Goal: Information Seeking & Learning: Learn about a topic

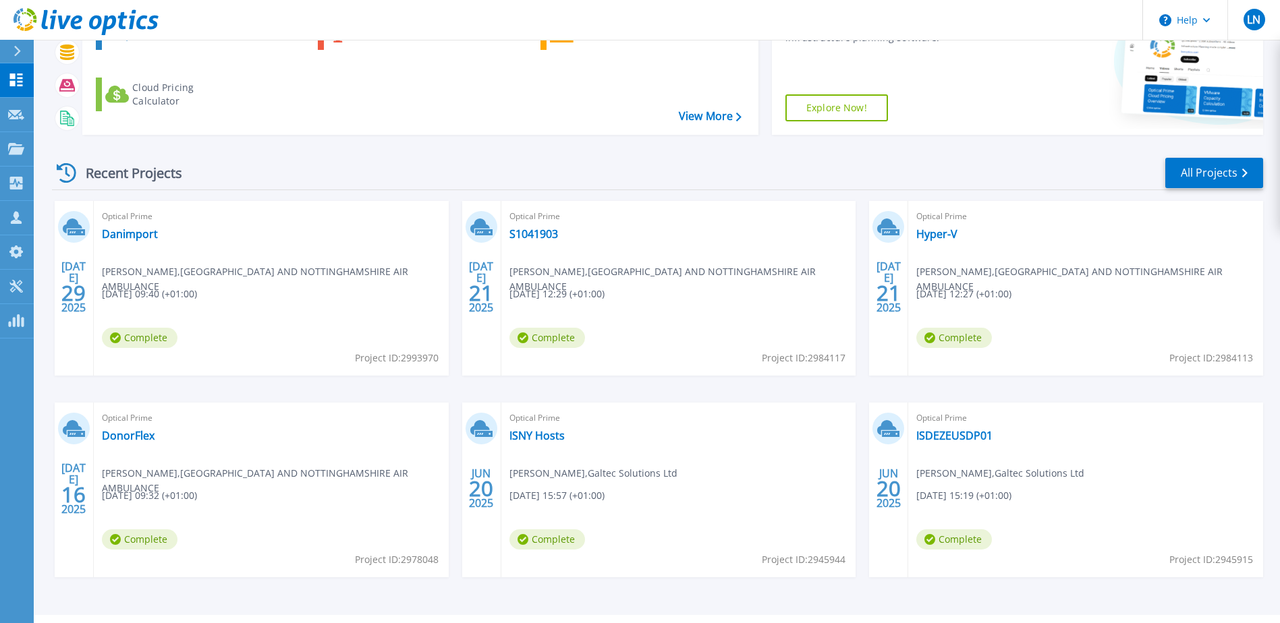
scroll to position [181, 0]
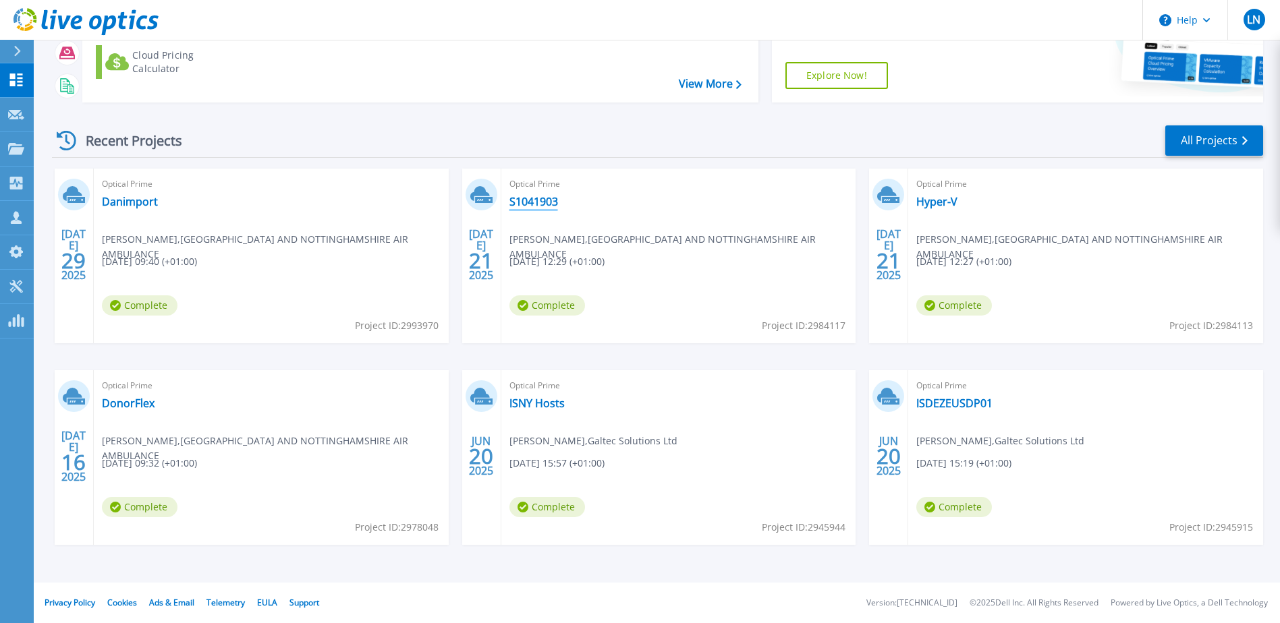
click at [548, 195] on link "S1041903" at bounding box center [533, 201] width 49 height 13
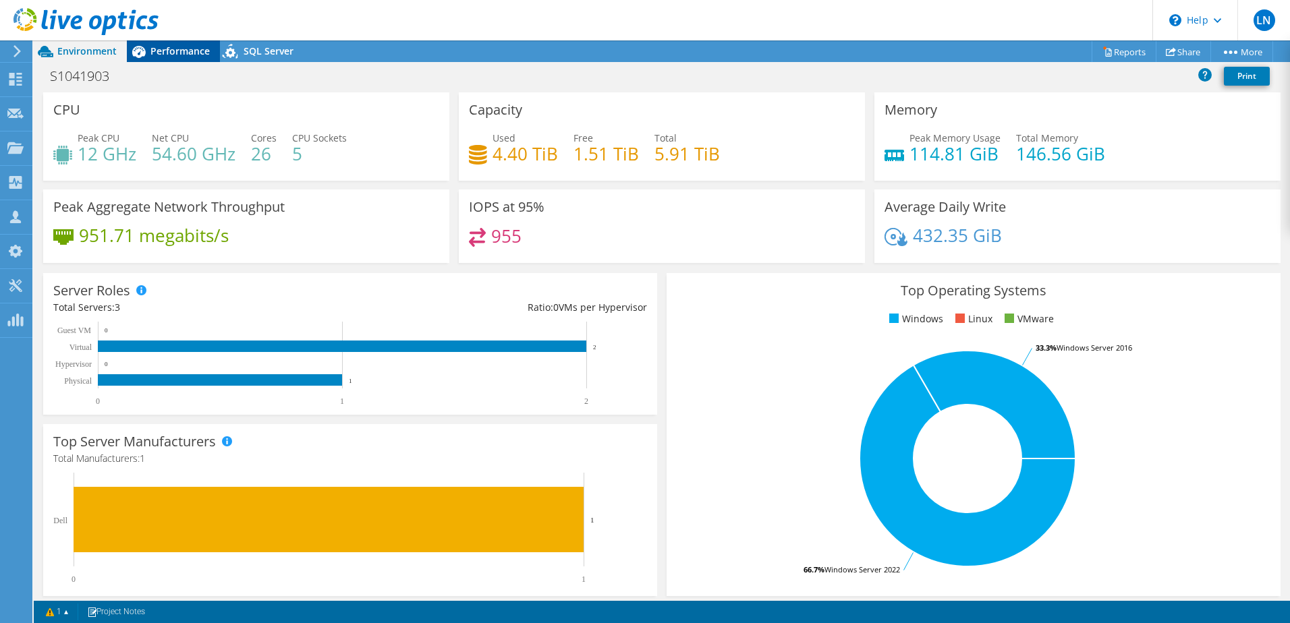
click at [178, 50] on span "Performance" at bounding box center [179, 51] width 59 height 13
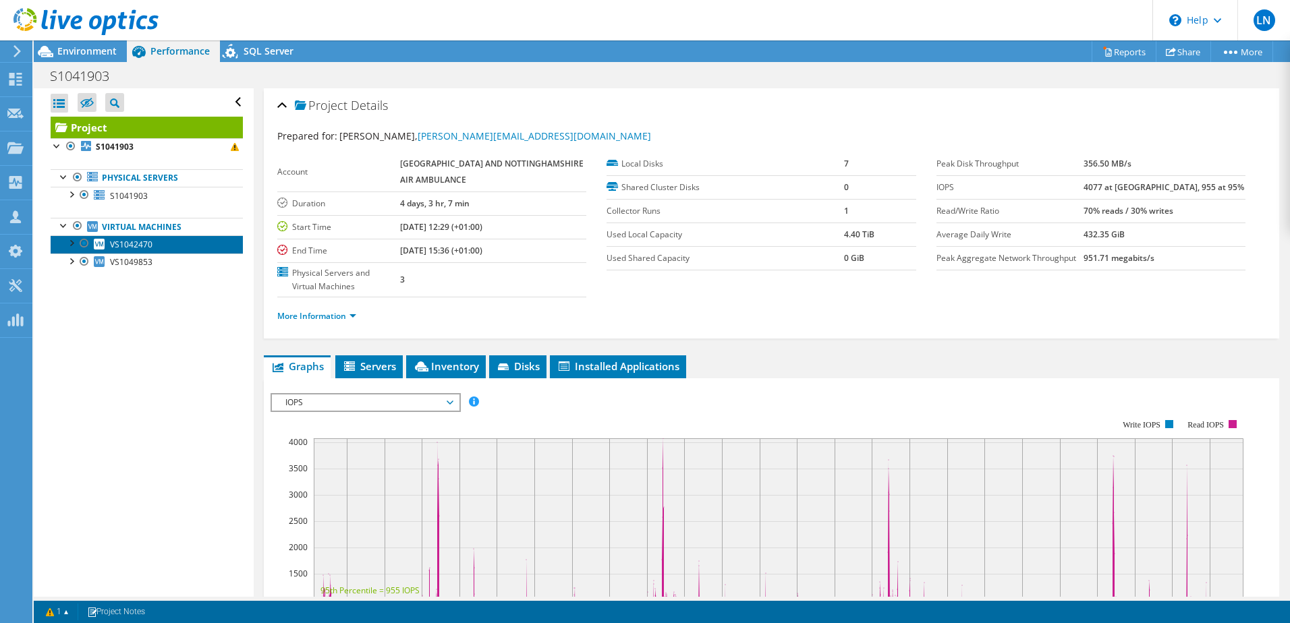
click at [120, 241] on span "VS1042470" at bounding box center [131, 244] width 43 height 11
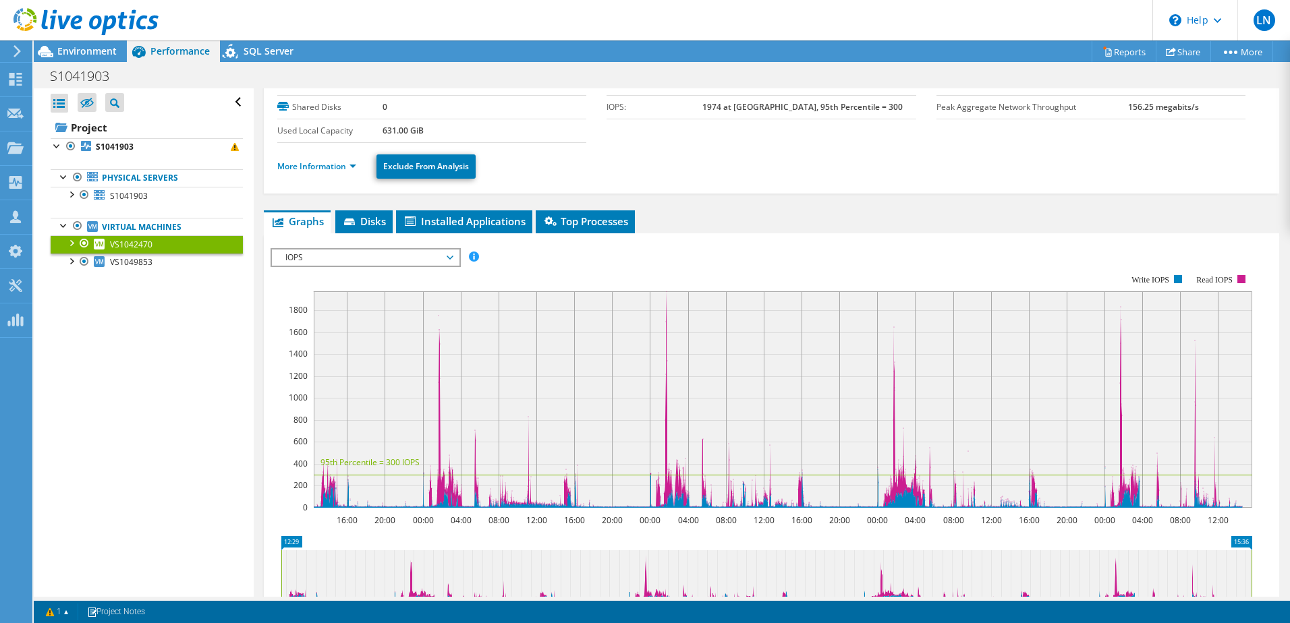
scroll to position [67, 0]
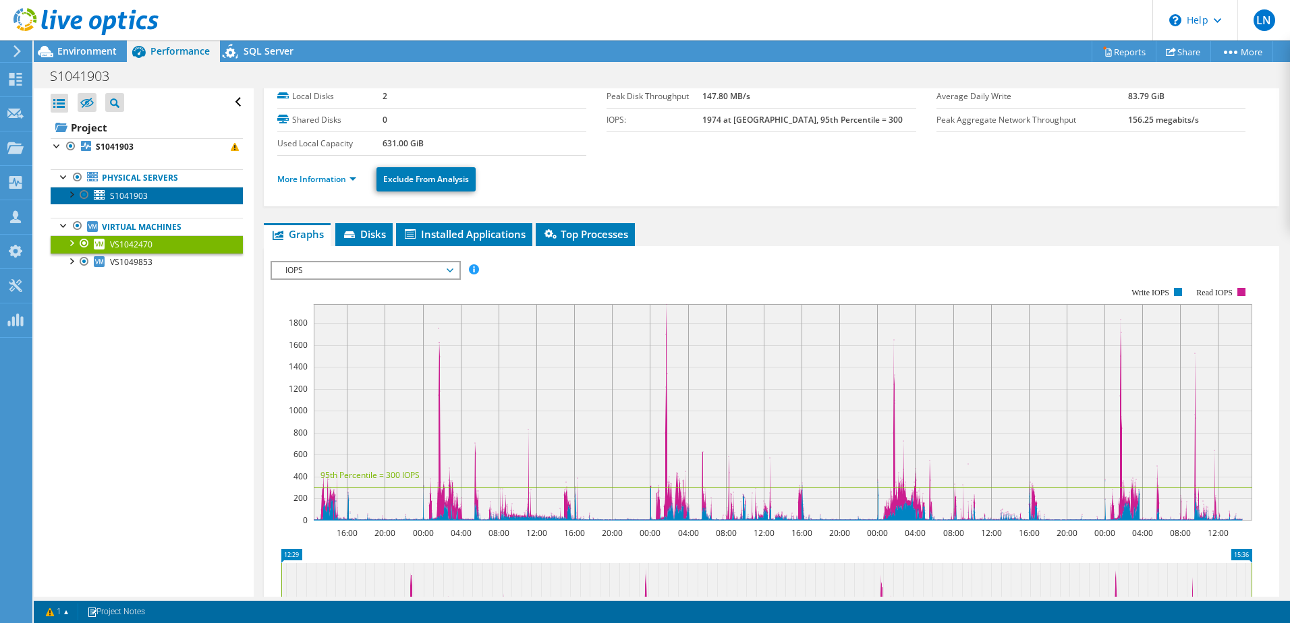
click at [157, 192] on link "S1041903" at bounding box center [147, 196] width 192 height 18
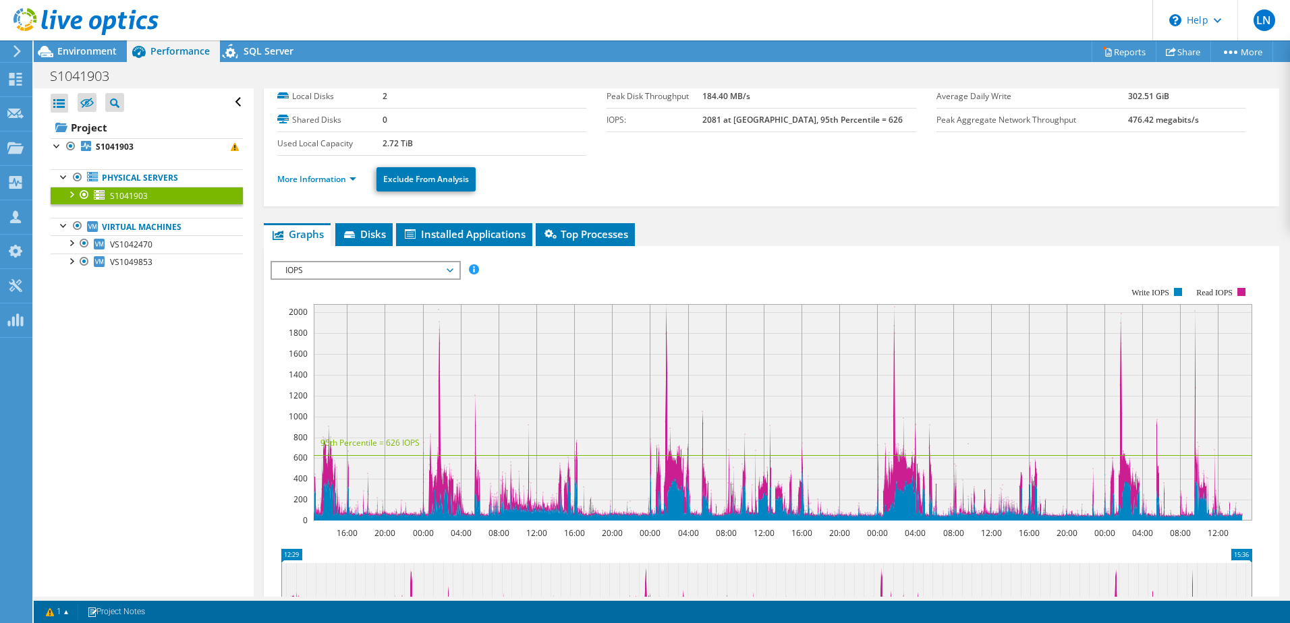
click at [411, 267] on span "IOPS" at bounding box center [365, 270] width 173 height 16
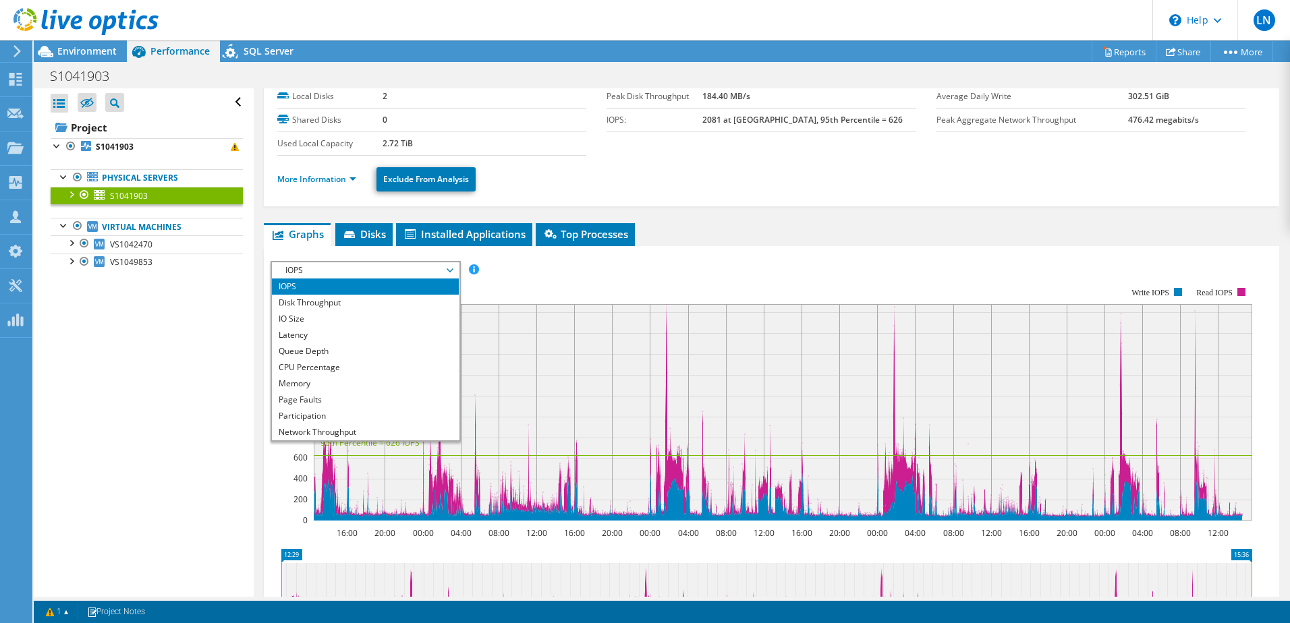
click at [407, 285] on li "IOPS" at bounding box center [365, 287] width 187 height 16
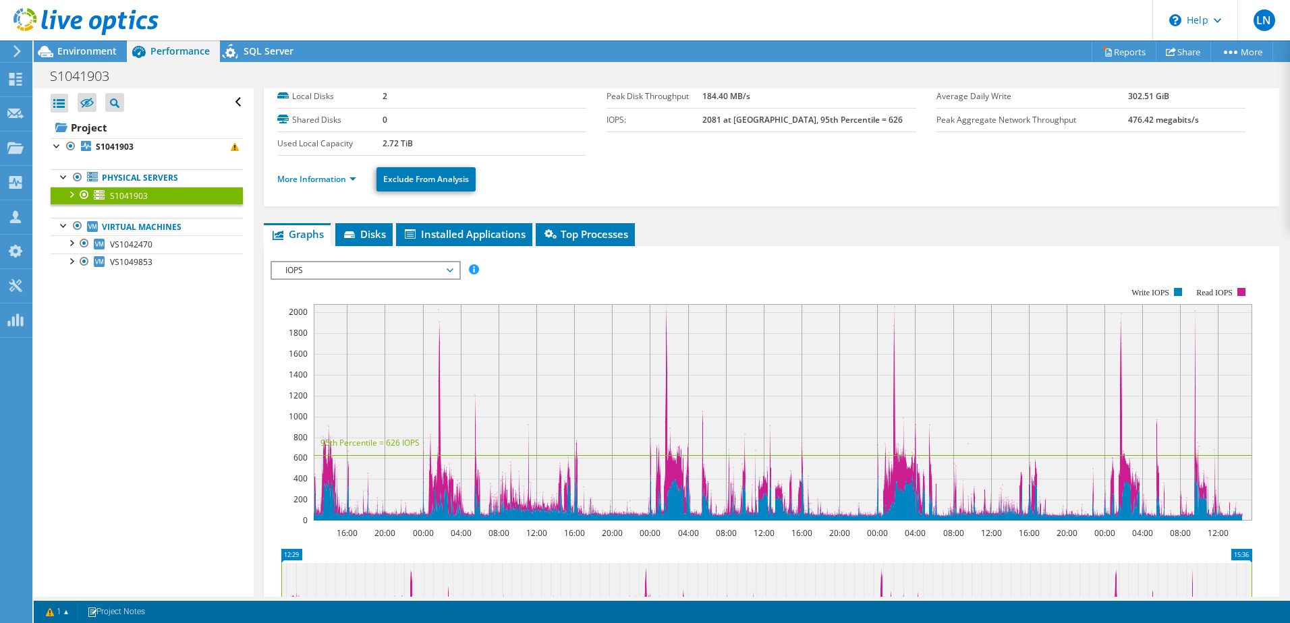
click at [393, 273] on span "IOPS" at bounding box center [365, 270] width 173 height 16
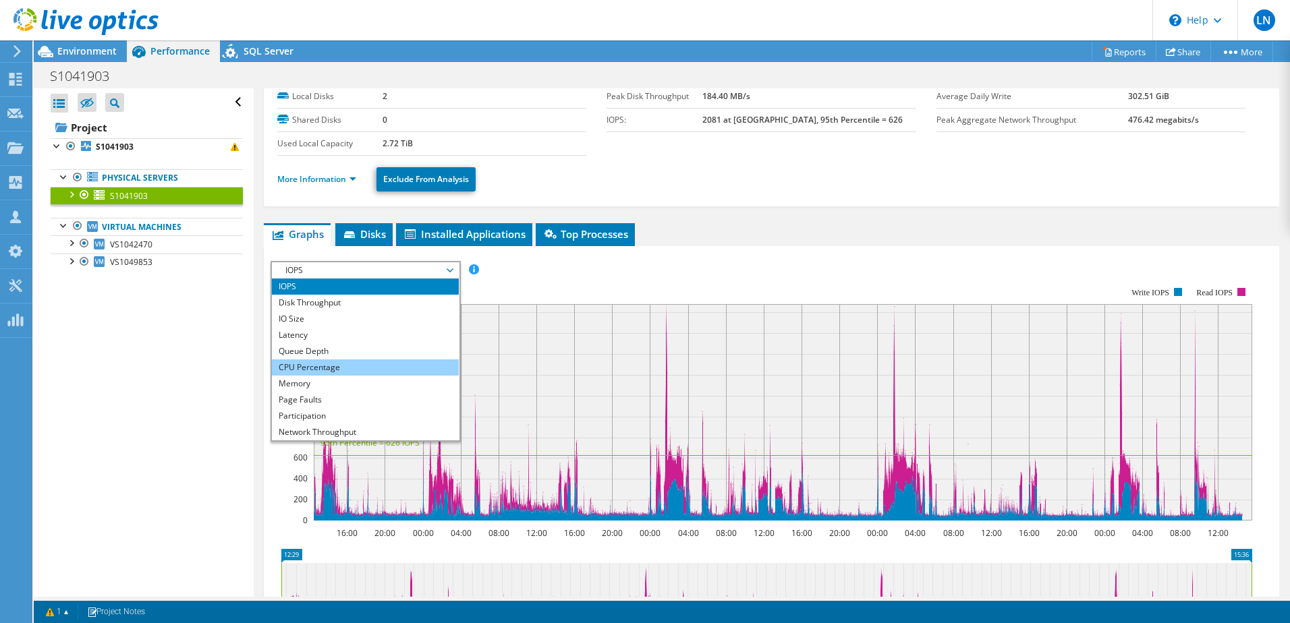
click at [343, 369] on li "CPU Percentage" at bounding box center [365, 368] width 187 height 16
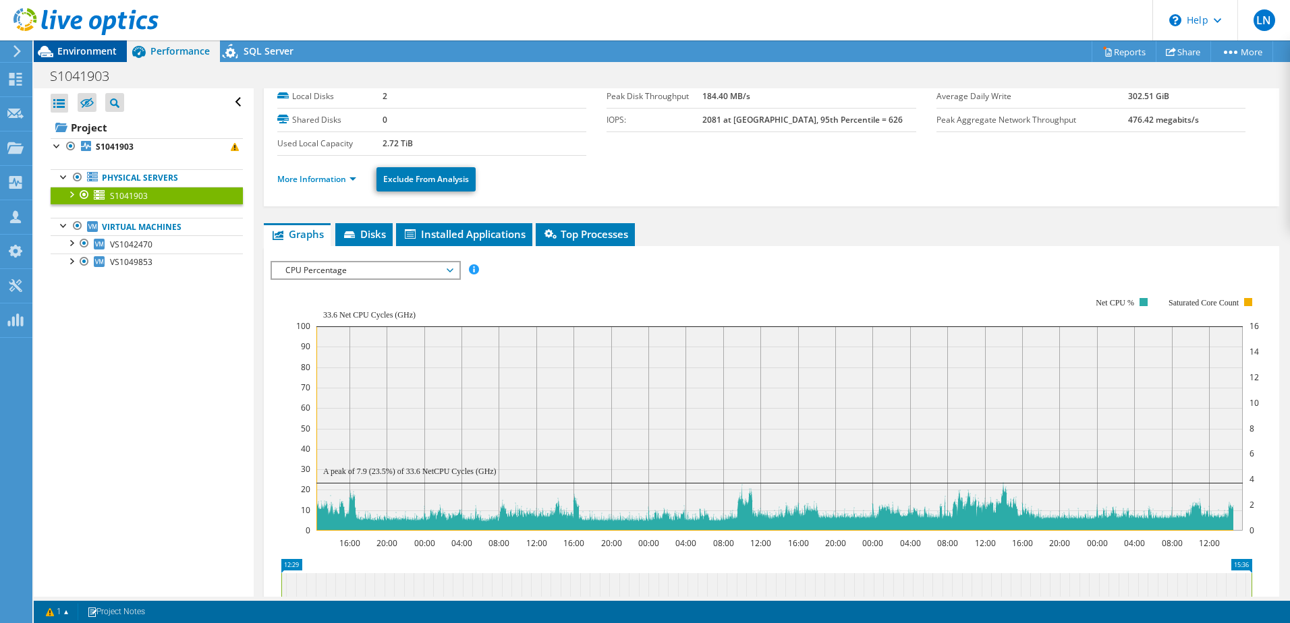
click at [90, 55] on span "Environment" at bounding box center [86, 51] width 59 height 13
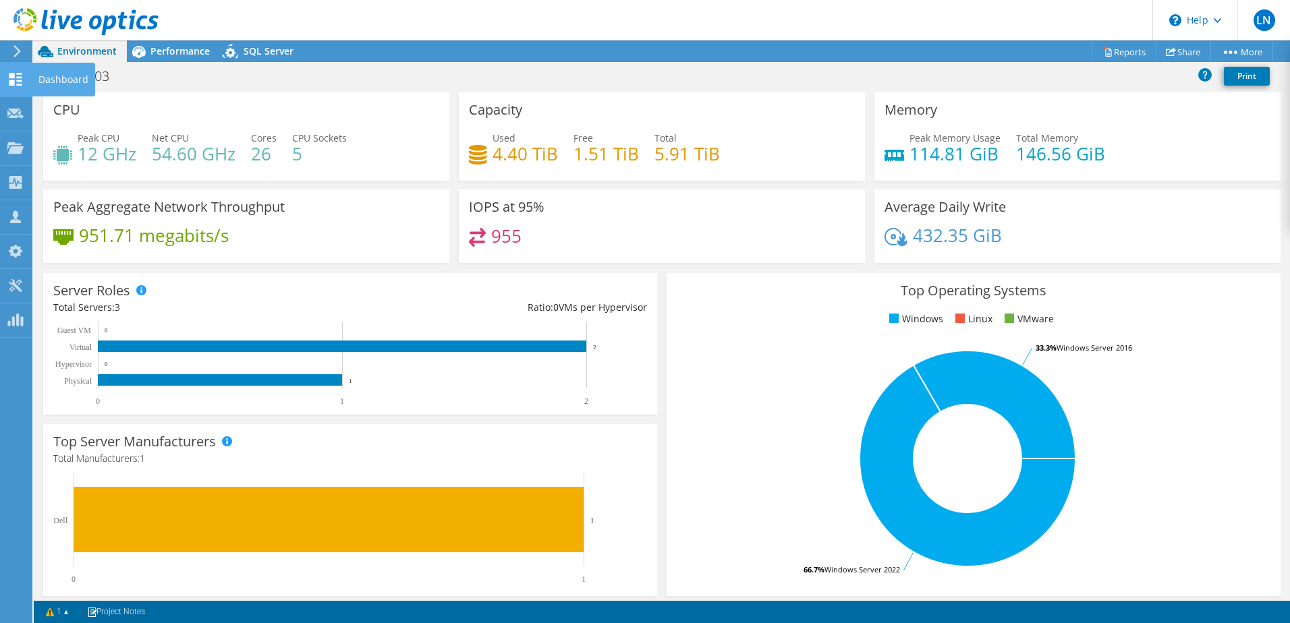
click at [20, 82] on use at bounding box center [15, 79] width 13 height 13
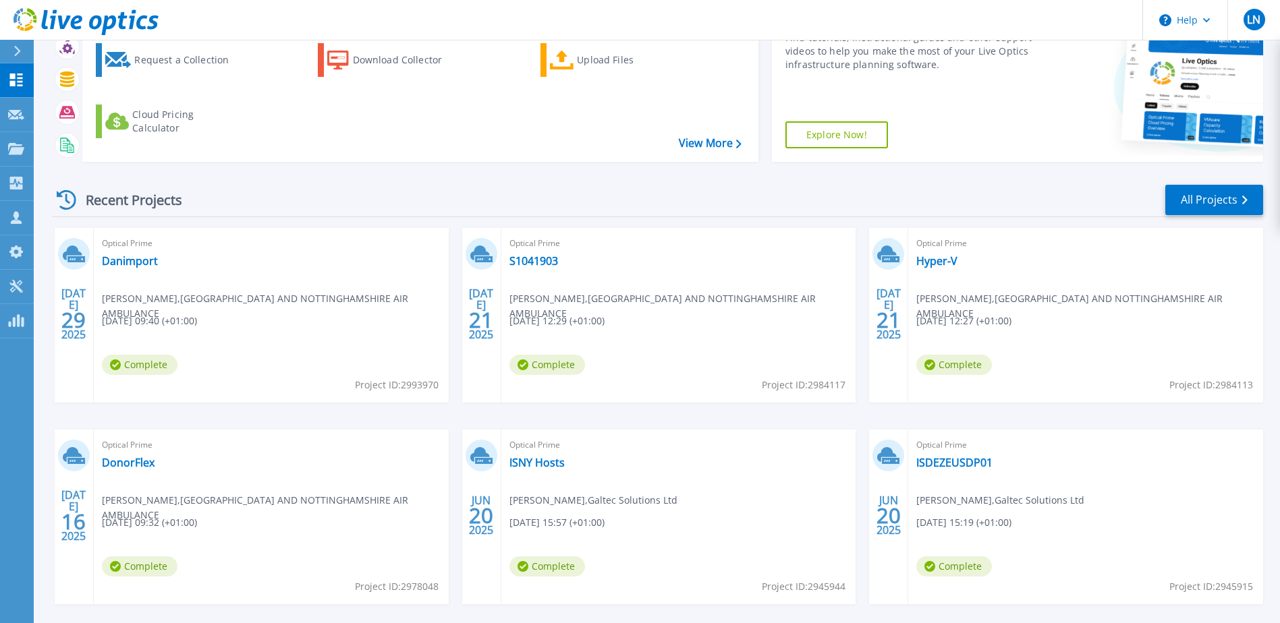
scroll to position [135, 0]
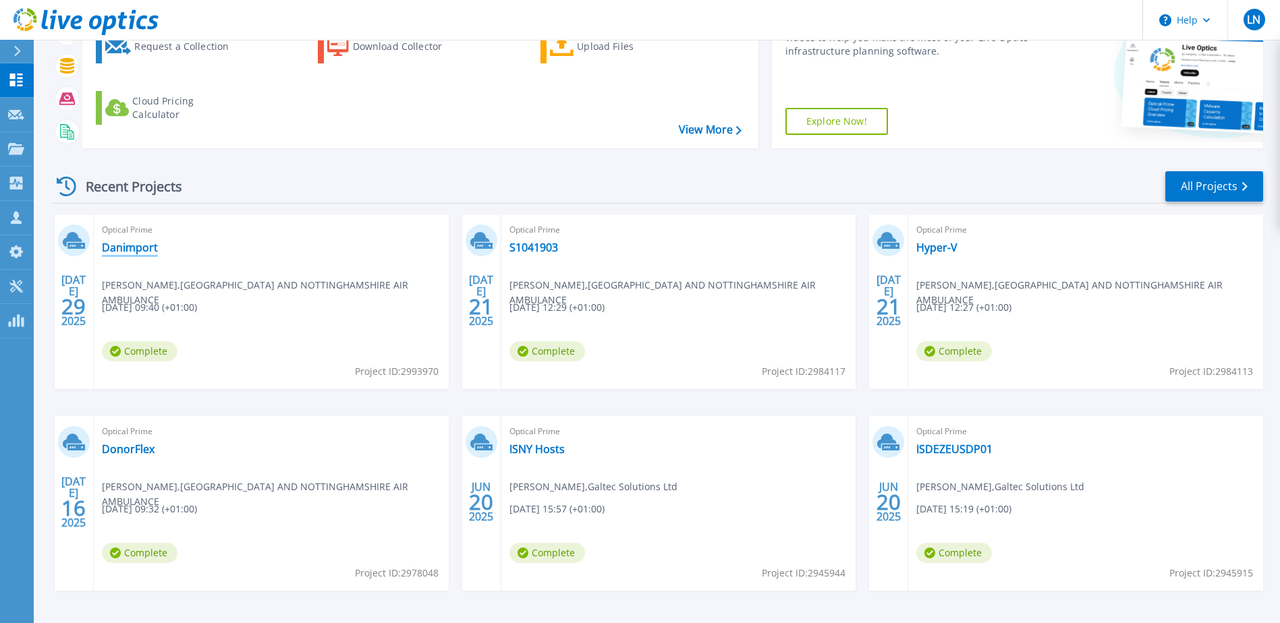
click at [121, 244] on link "Danimport" at bounding box center [130, 247] width 56 height 13
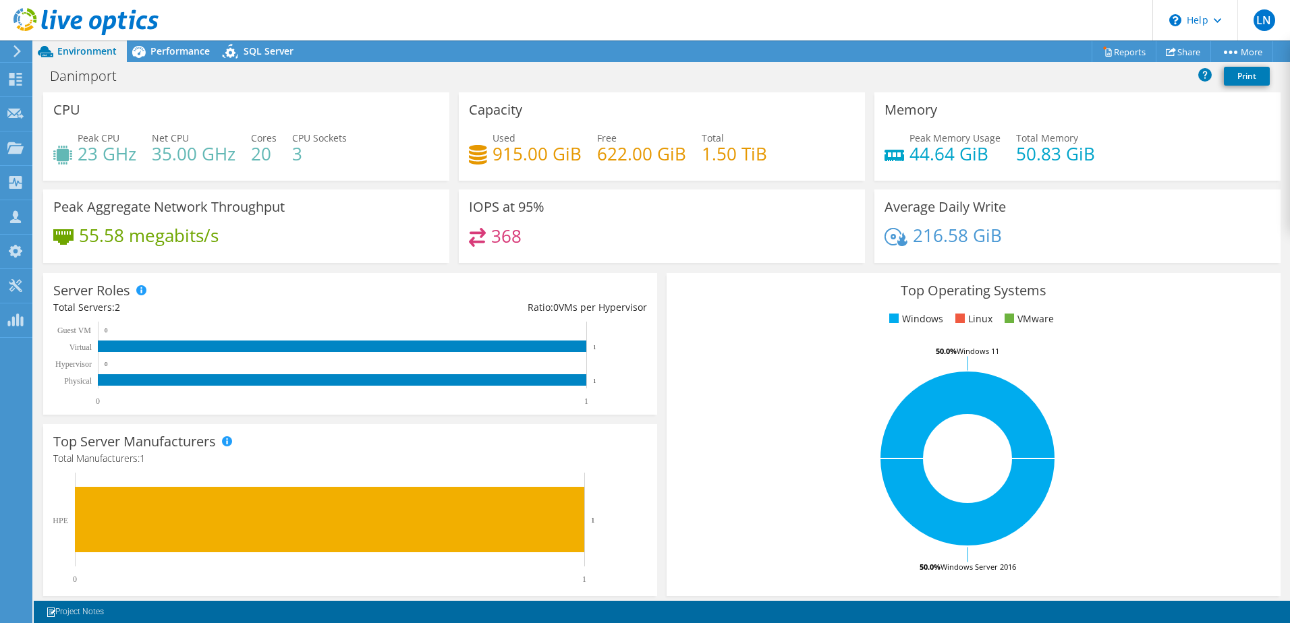
click at [66, 16] on icon at bounding box center [85, 22] width 145 height 28
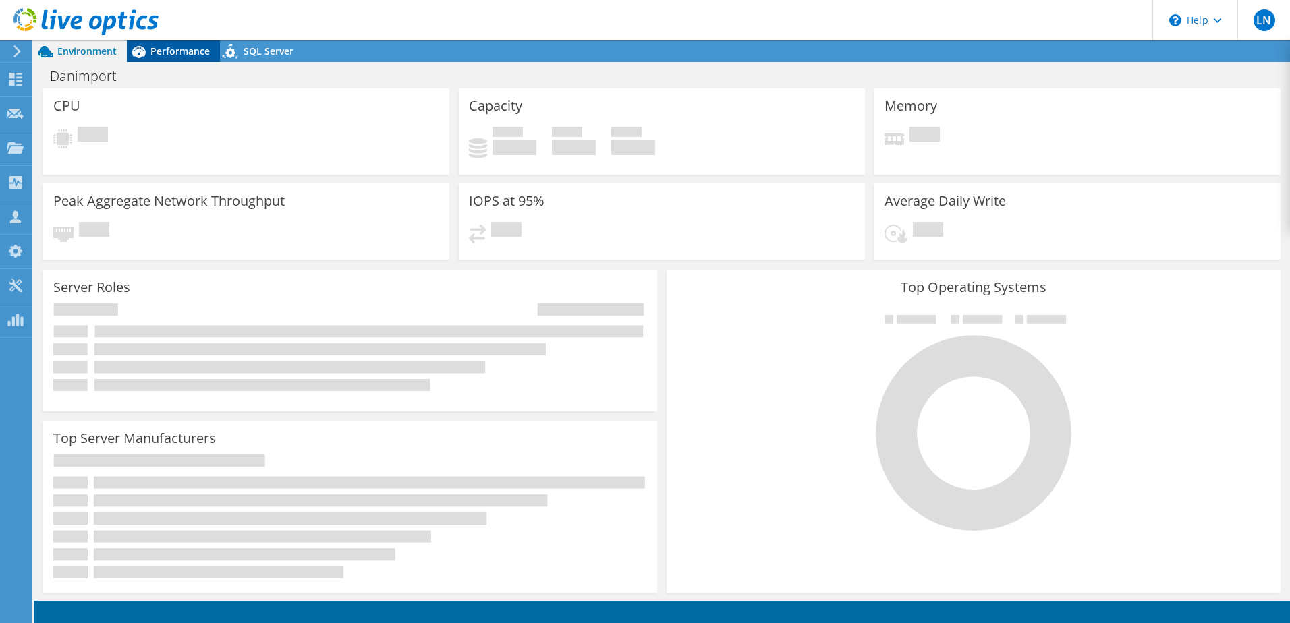
click at [179, 44] on div "Performance" at bounding box center [173, 51] width 93 height 22
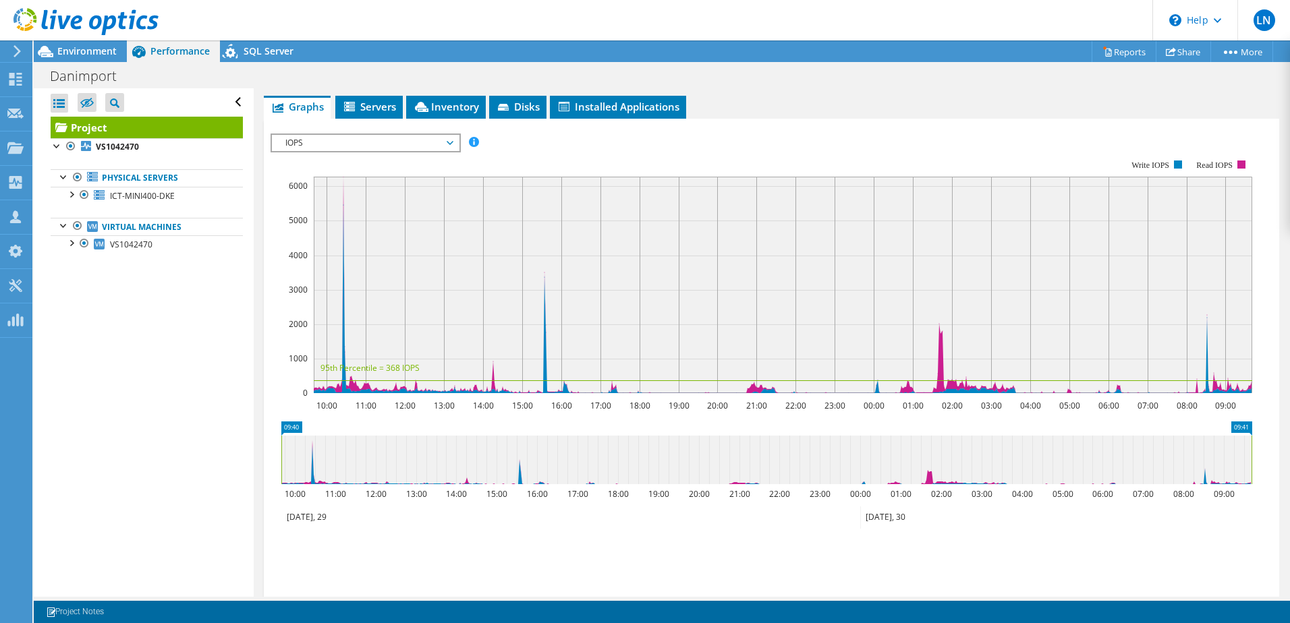
scroll to position [215, 0]
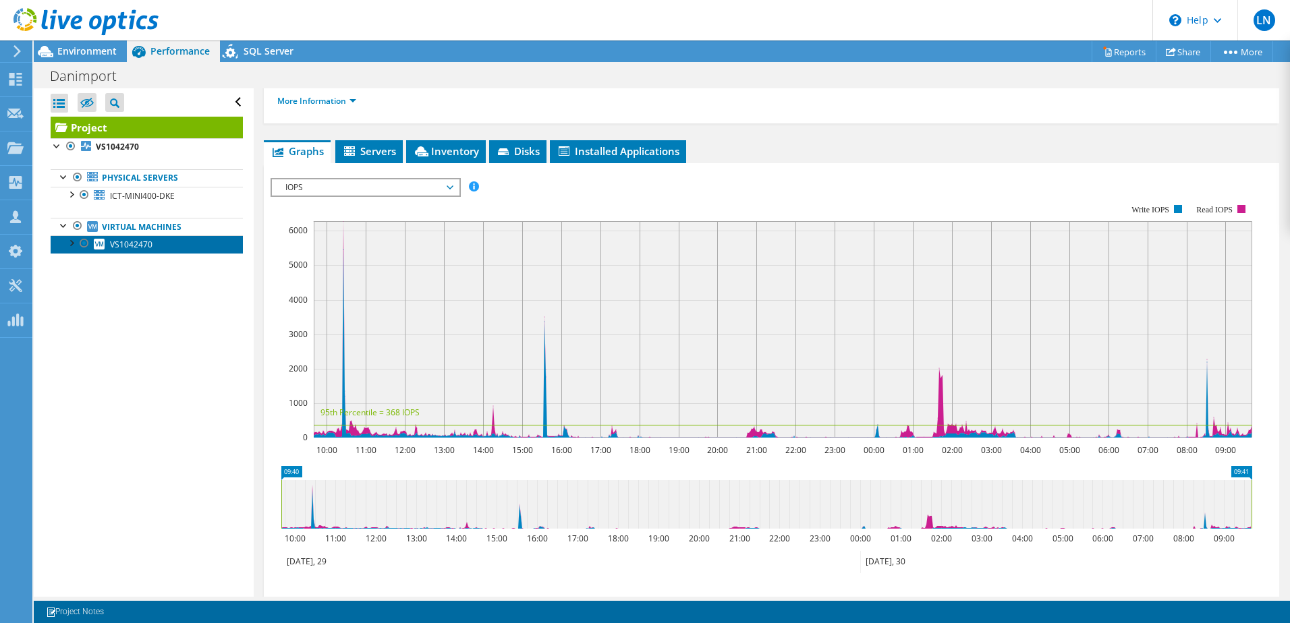
click at [161, 238] on link "VS1042470" at bounding box center [147, 244] width 192 height 18
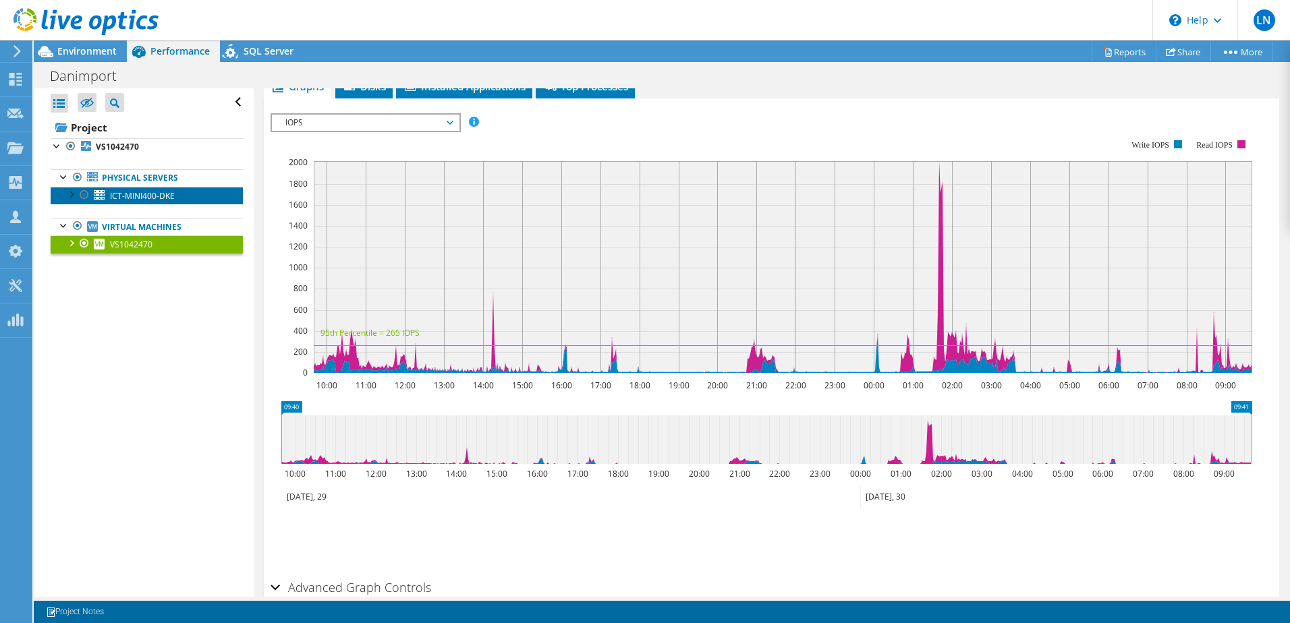
click at [146, 201] on span "ICT-MINI400-DKE" at bounding box center [142, 195] width 65 height 11
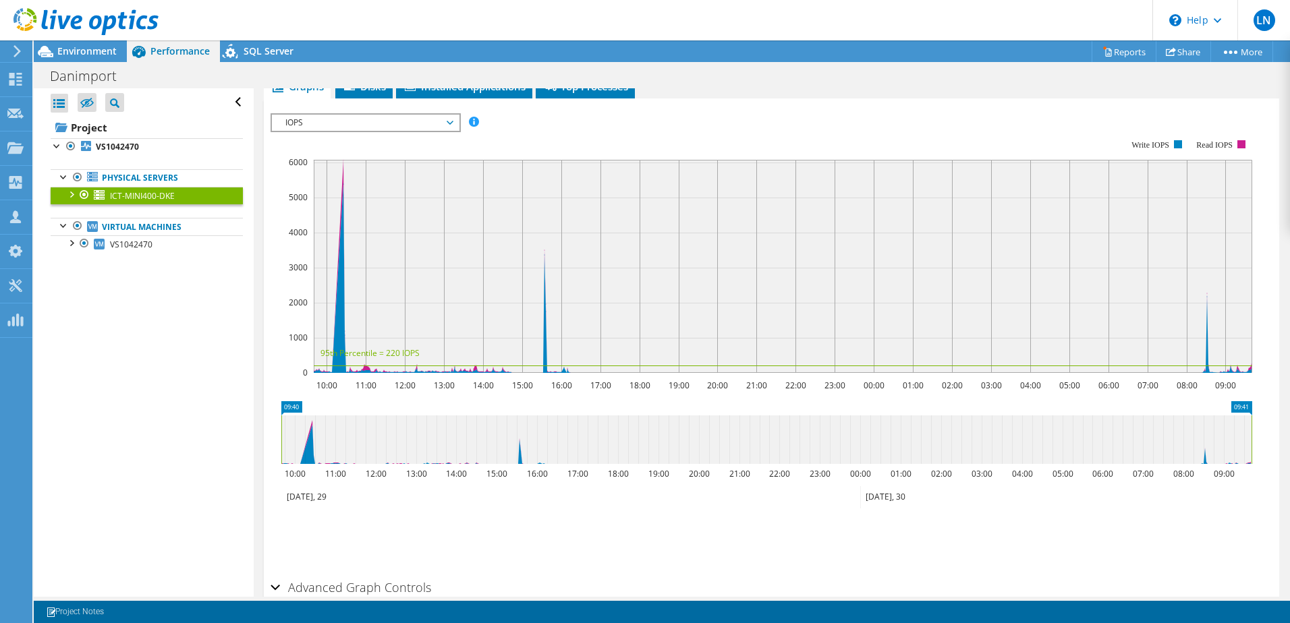
click at [373, 124] on span "IOPS" at bounding box center [365, 123] width 173 height 16
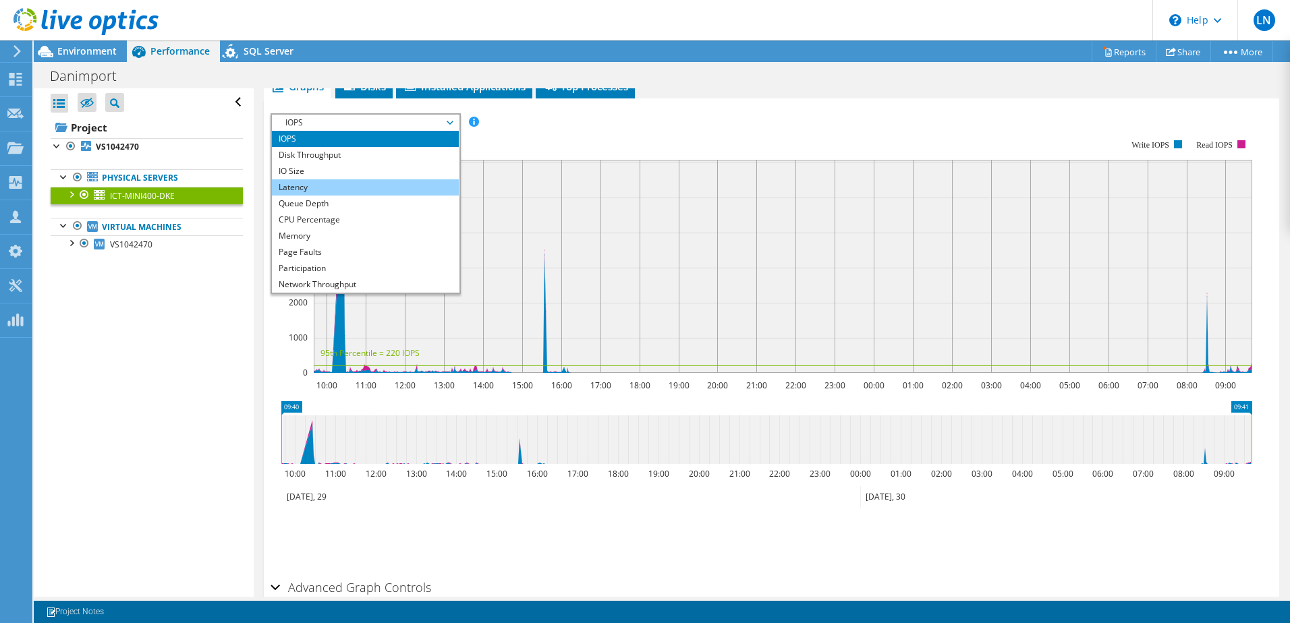
click at [335, 188] on li "Latency" at bounding box center [365, 187] width 187 height 16
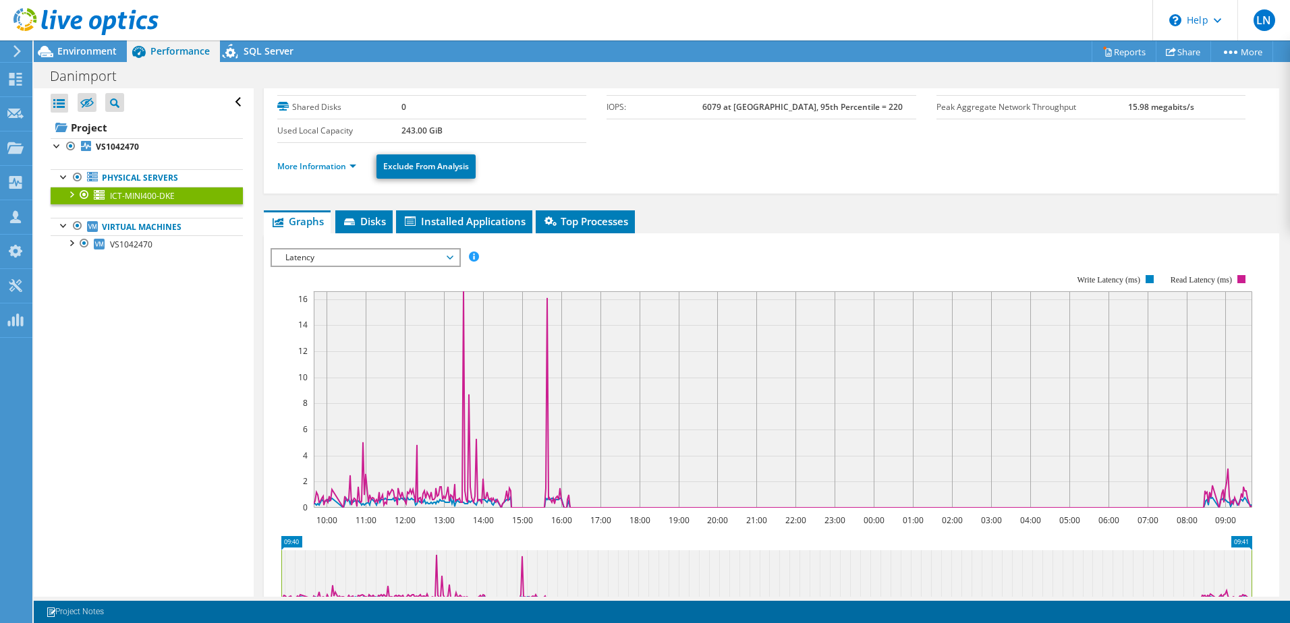
scroll to position [148, 0]
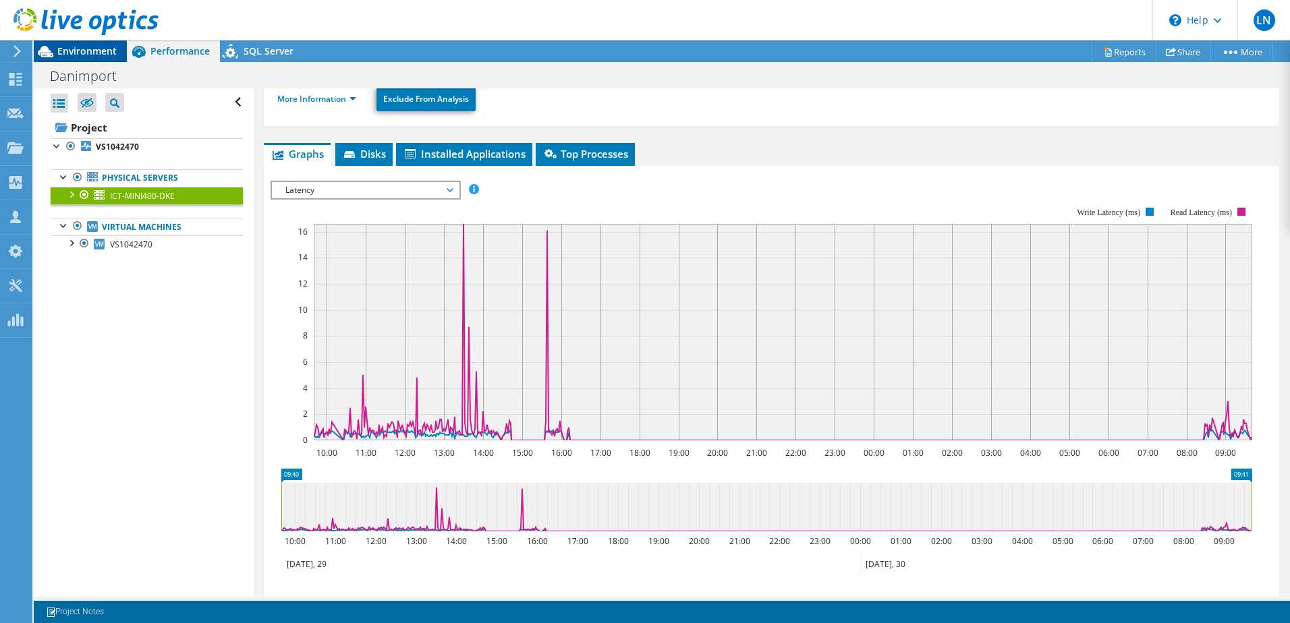
click at [78, 45] on span "Environment" at bounding box center [86, 51] width 59 height 13
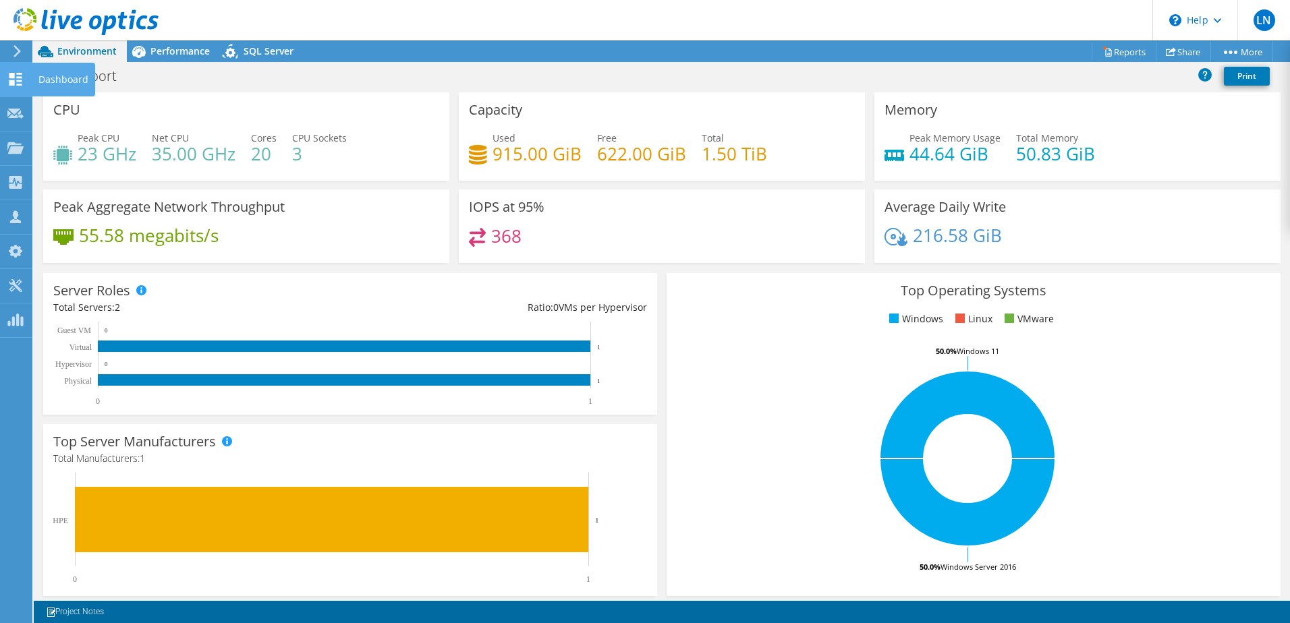
click at [12, 76] on use at bounding box center [15, 79] width 13 height 13
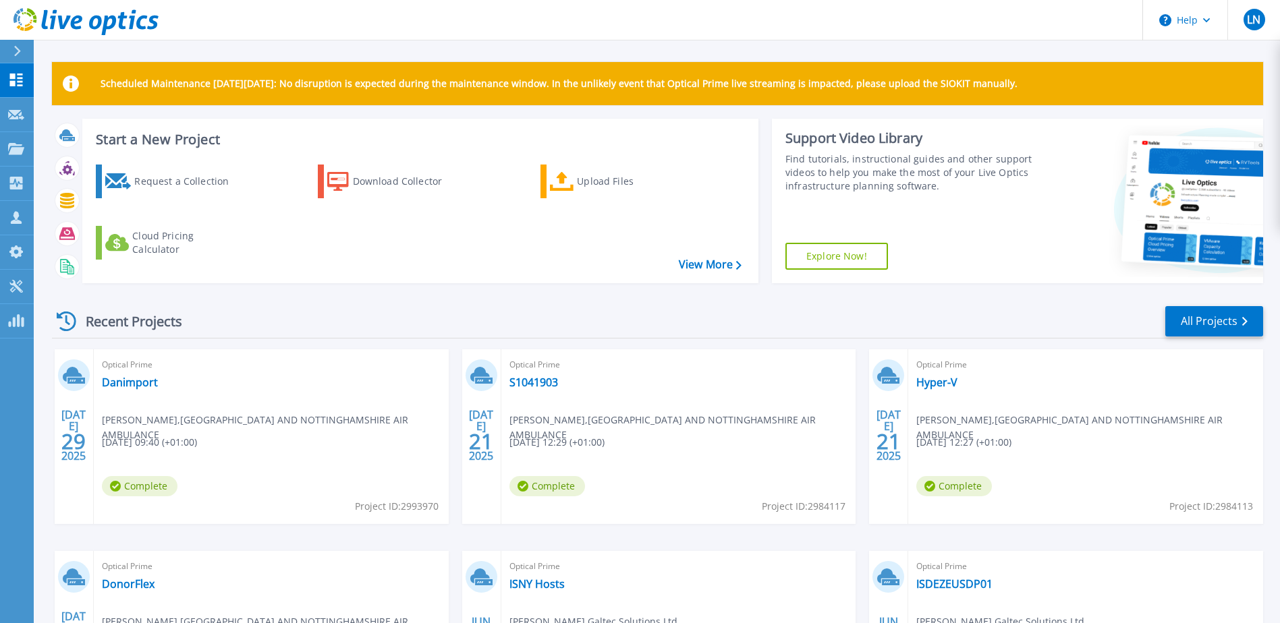
scroll to position [135, 0]
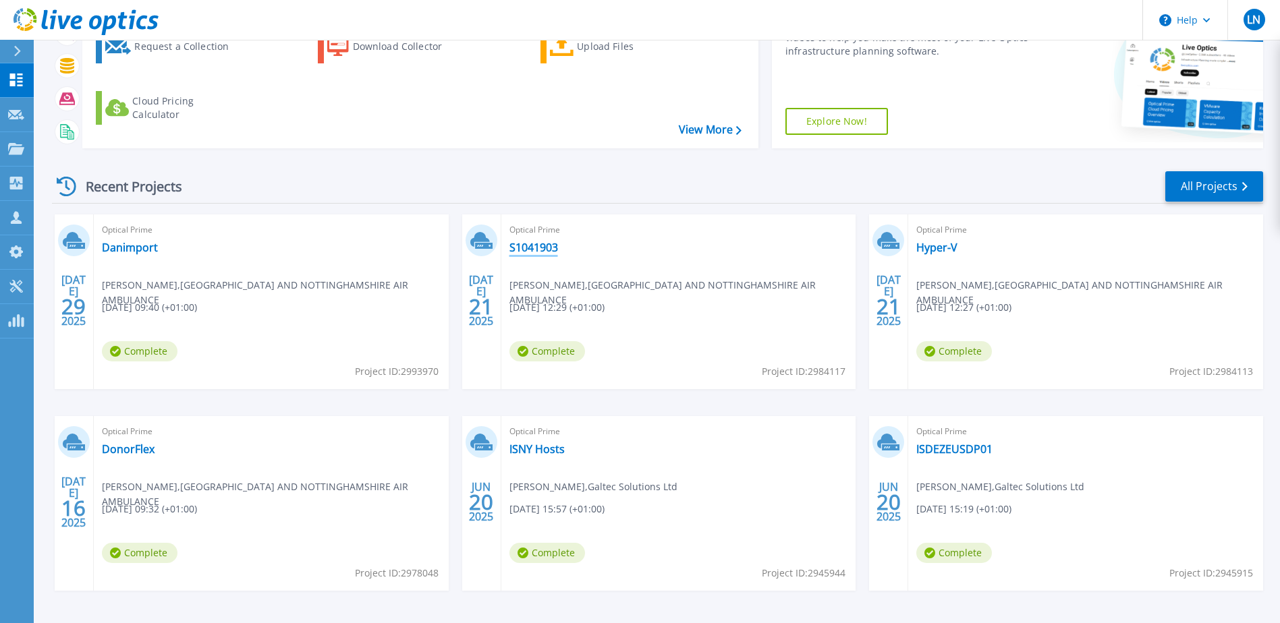
click at [534, 252] on link "S1041903" at bounding box center [533, 247] width 49 height 13
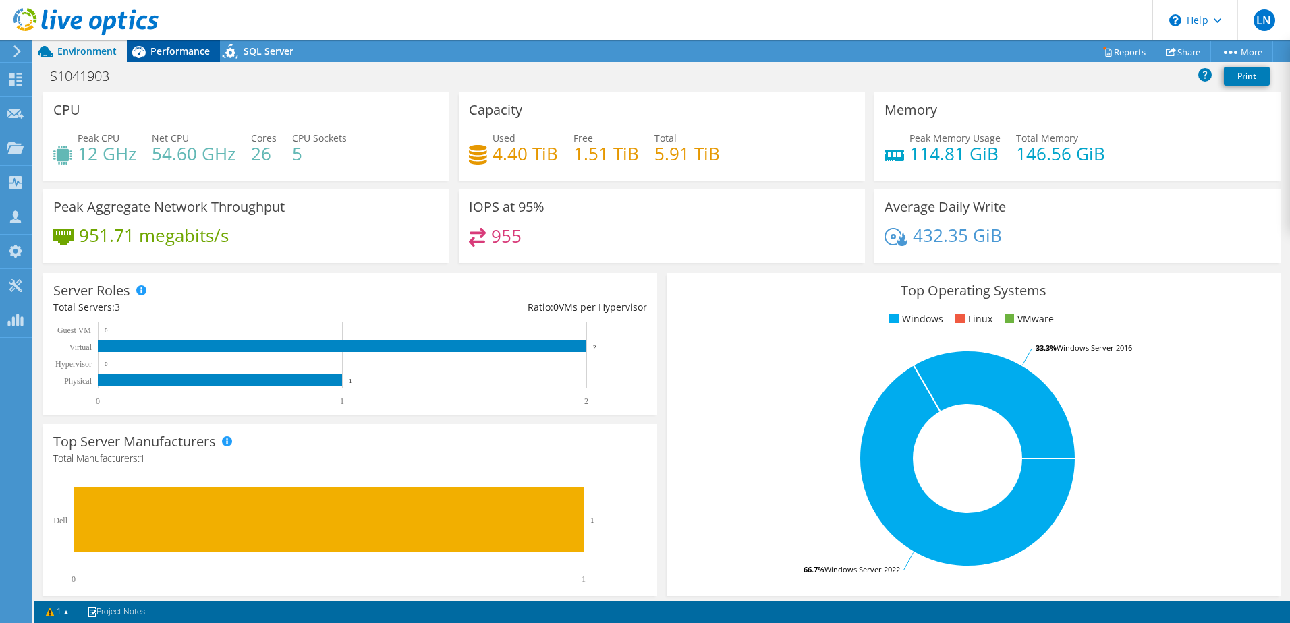
click at [171, 42] on div "Performance" at bounding box center [173, 51] width 93 height 22
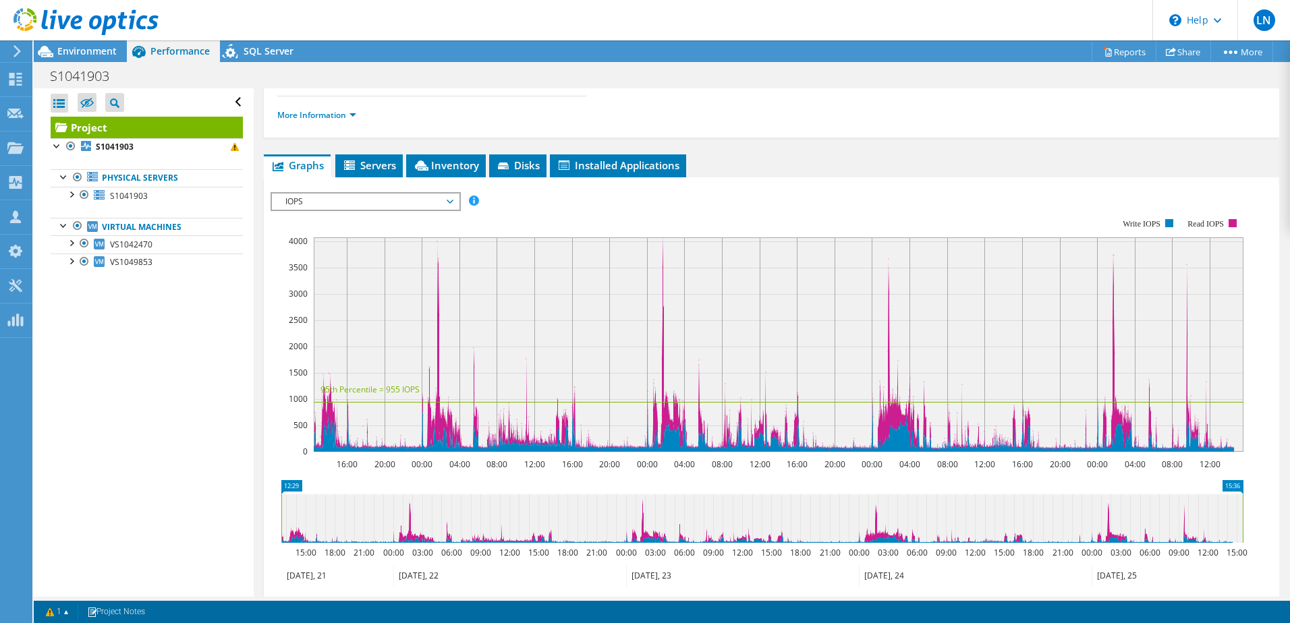
scroll to position [202, 0]
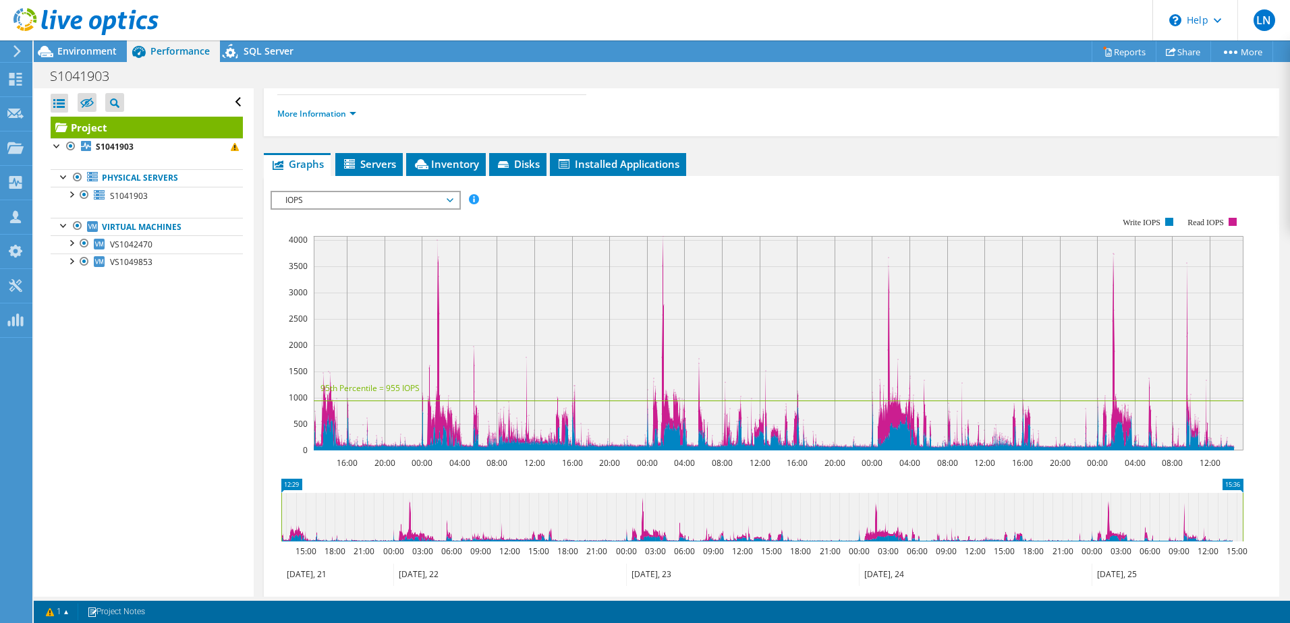
click at [337, 198] on span "IOPS" at bounding box center [365, 200] width 173 height 16
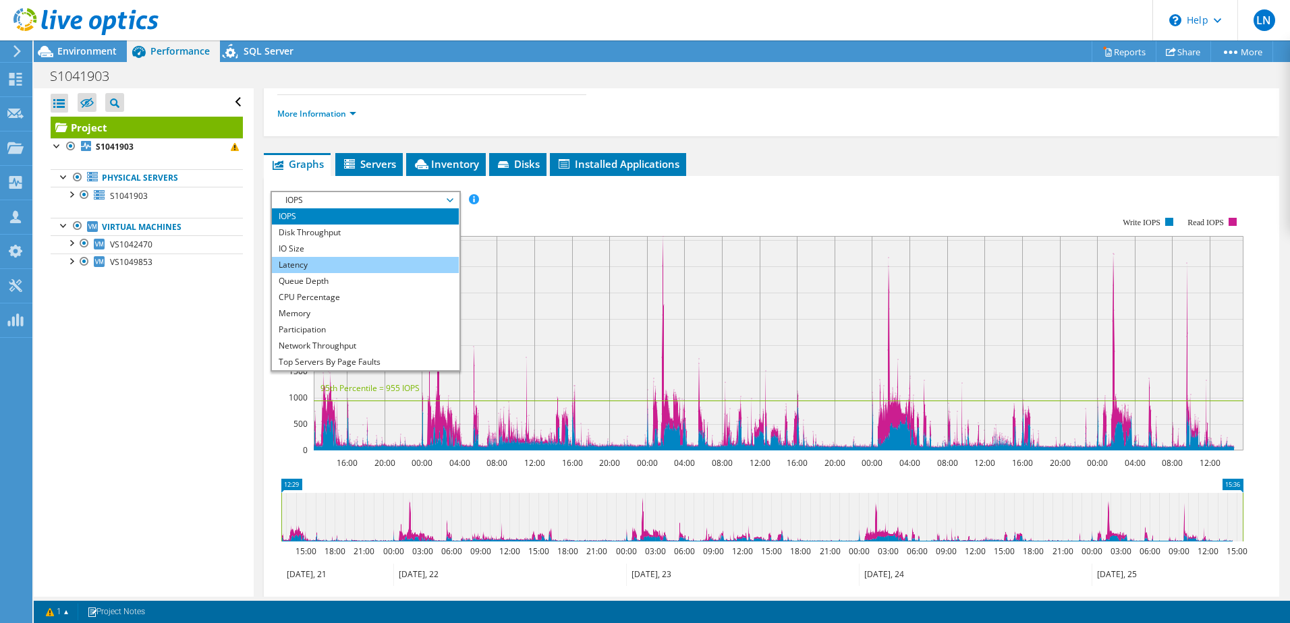
click at [331, 269] on li "Latency" at bounding box center [365, 265] width 187 height 16
